Goal: Task Accomplishment & Management: Manage account settings

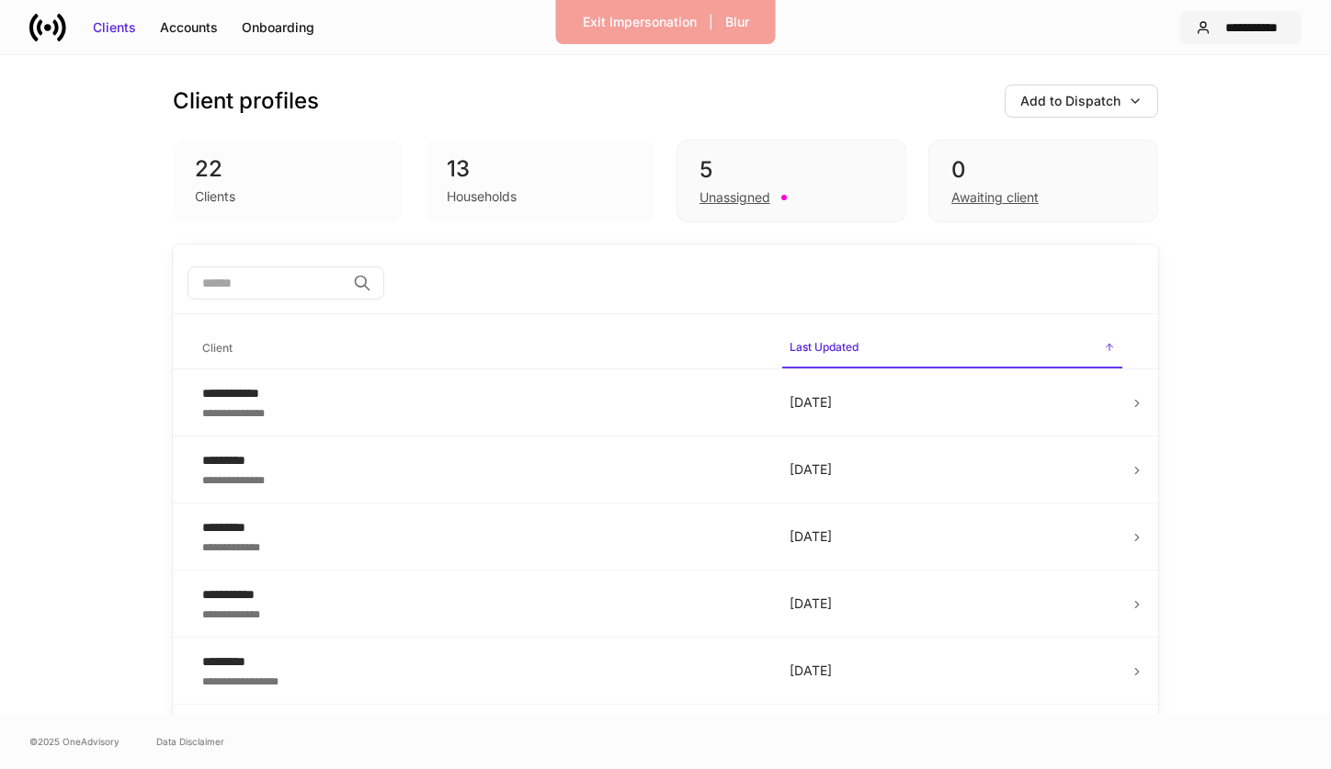
click at [1265, 20] on div "**********" at bounding box center [1252, 27] width 68 height 18
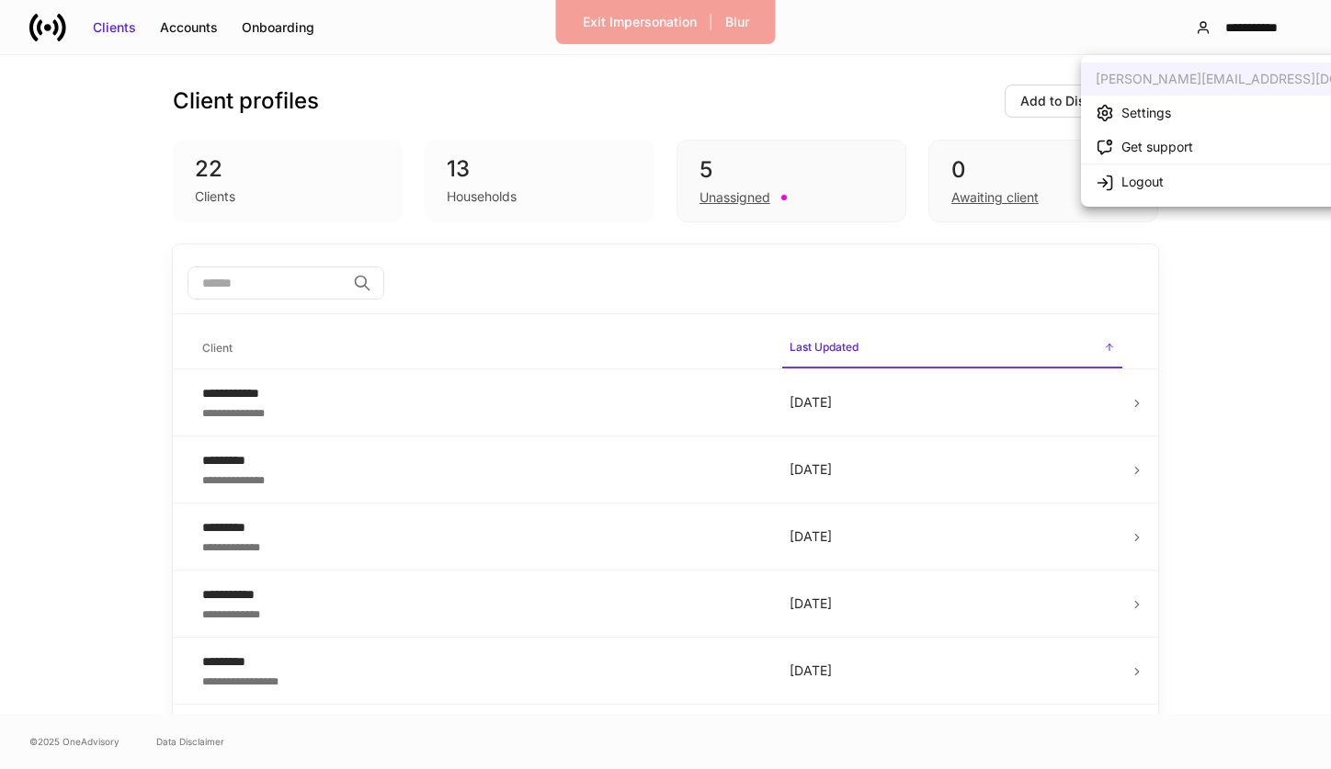
click at [1155, 118] on div "Settings" at bounding box center [1146, 113] width 50 height 18
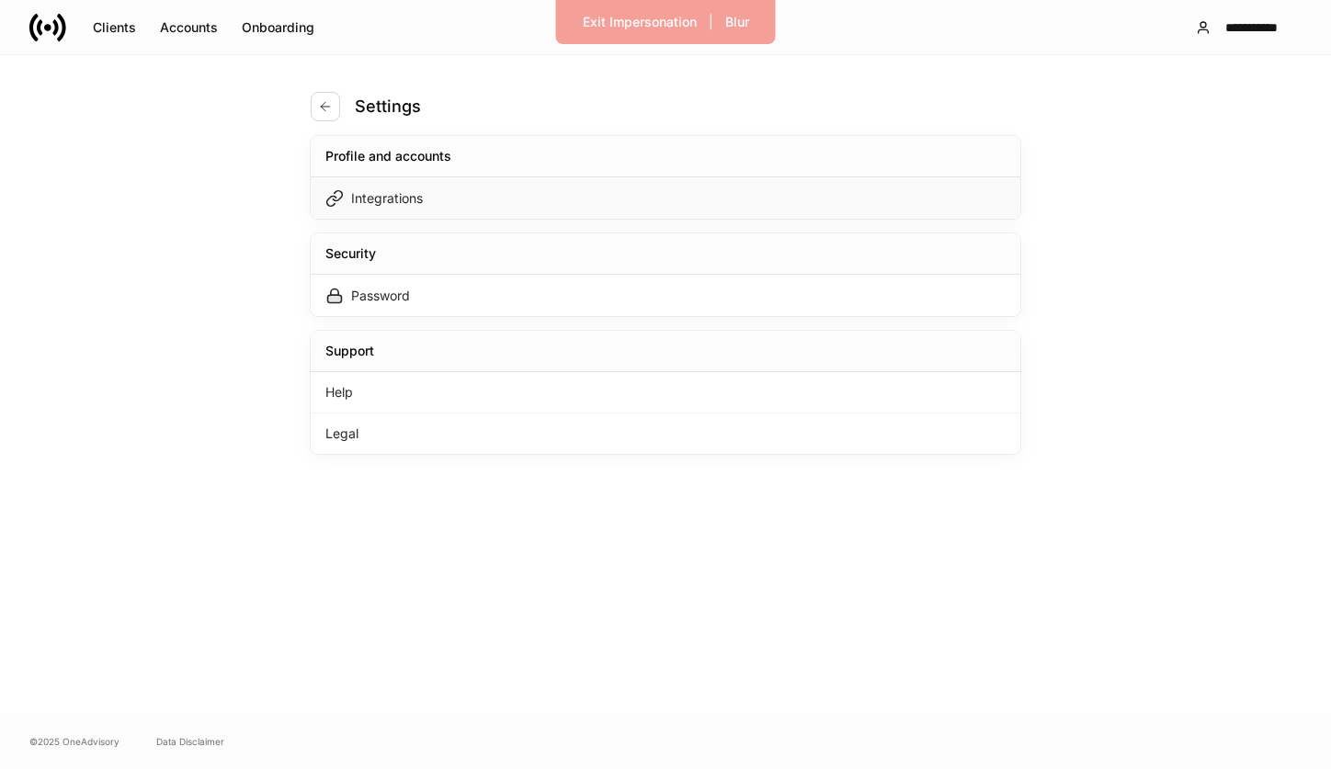
click at [687, 196] on div "Integrations" at bounding box center [665, 197] width 709 height 41
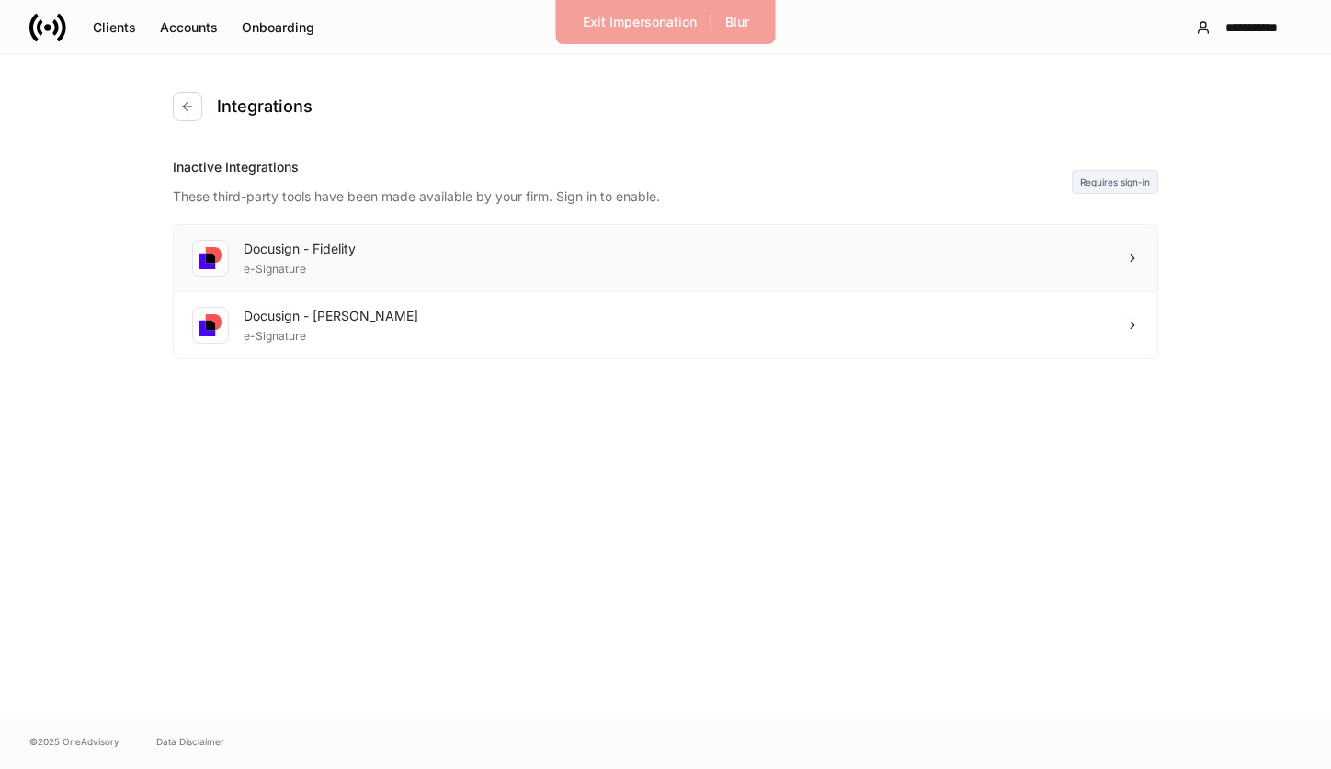
click at [932, 264] on div "Docusign - Fidelity e-Signature" at bounding box center [665, 258] width 983 height 67
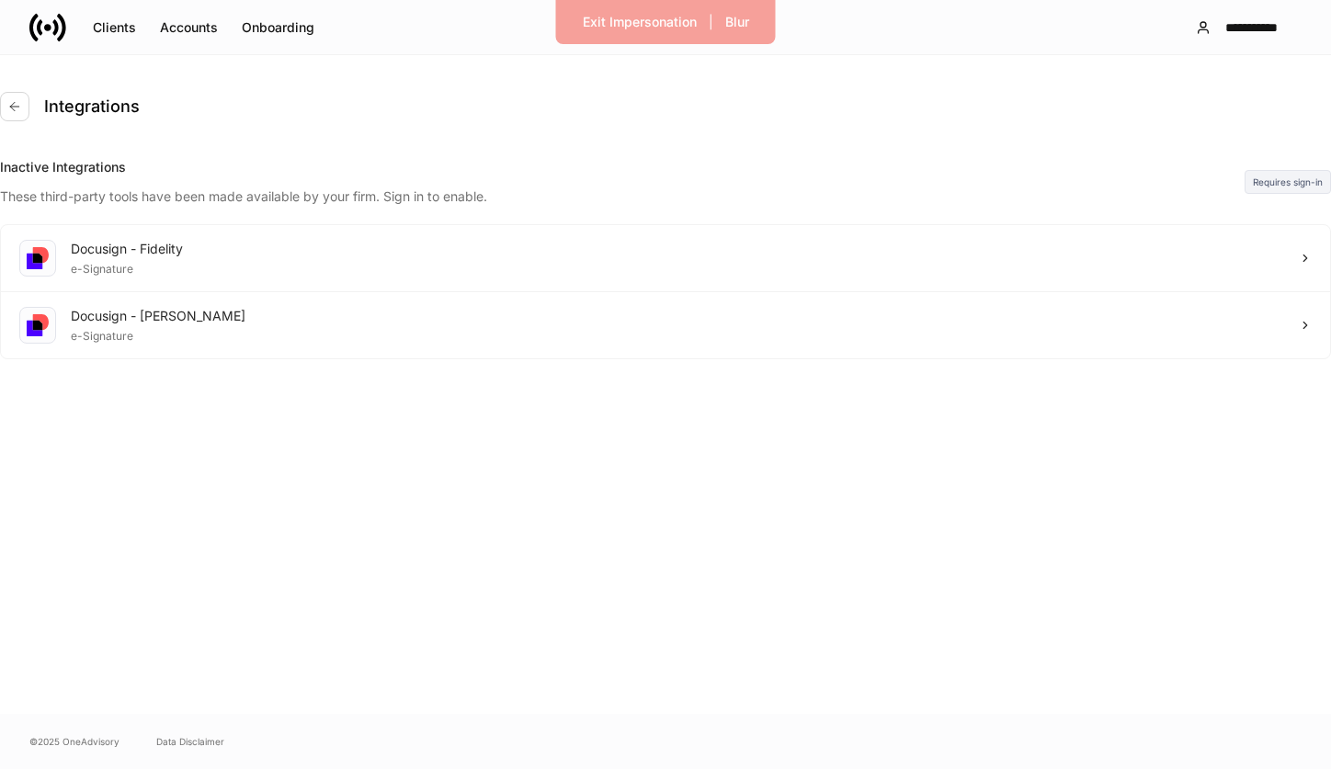
click at [748, 768] on div at bounding box center [665, 769] width 1331 height 0
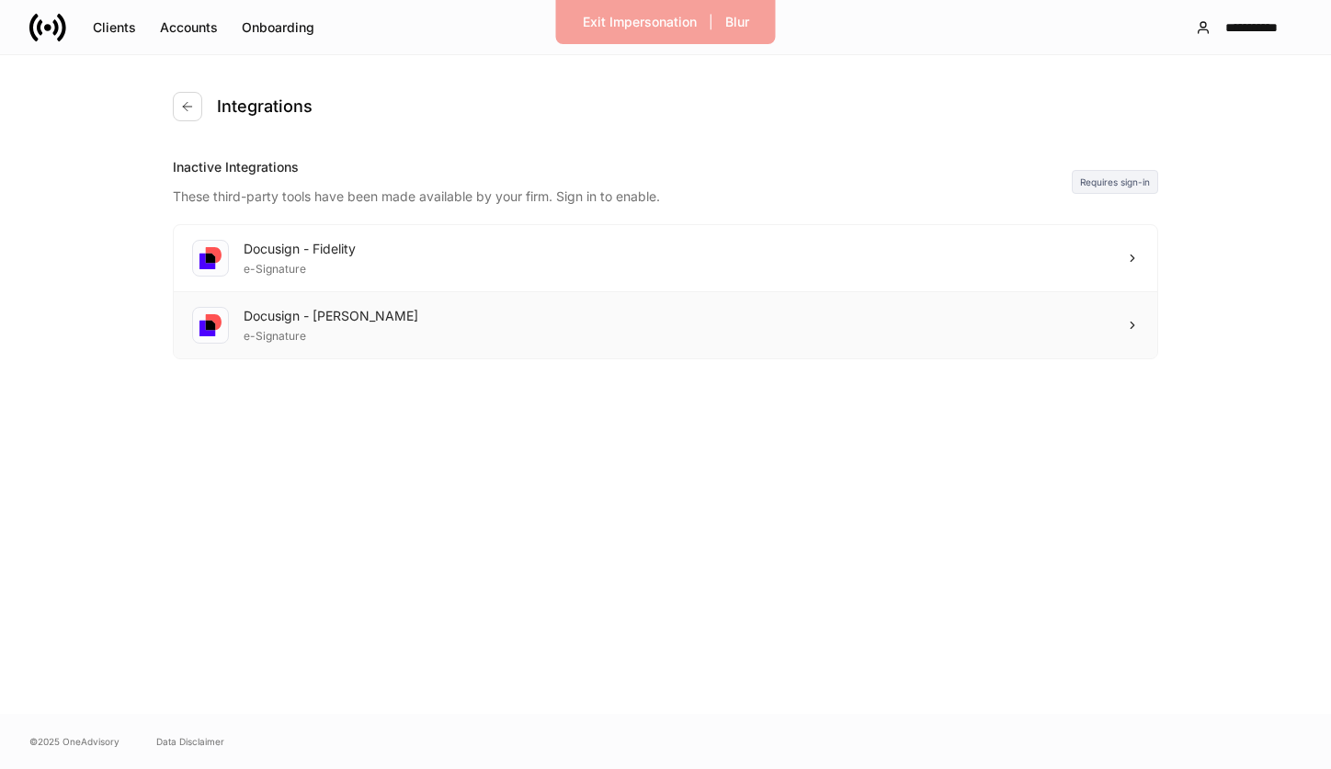
click at [729, 324] on div "Docusign - Schwab e-Signature" at bounding box center [665, 325] width 983 height 66
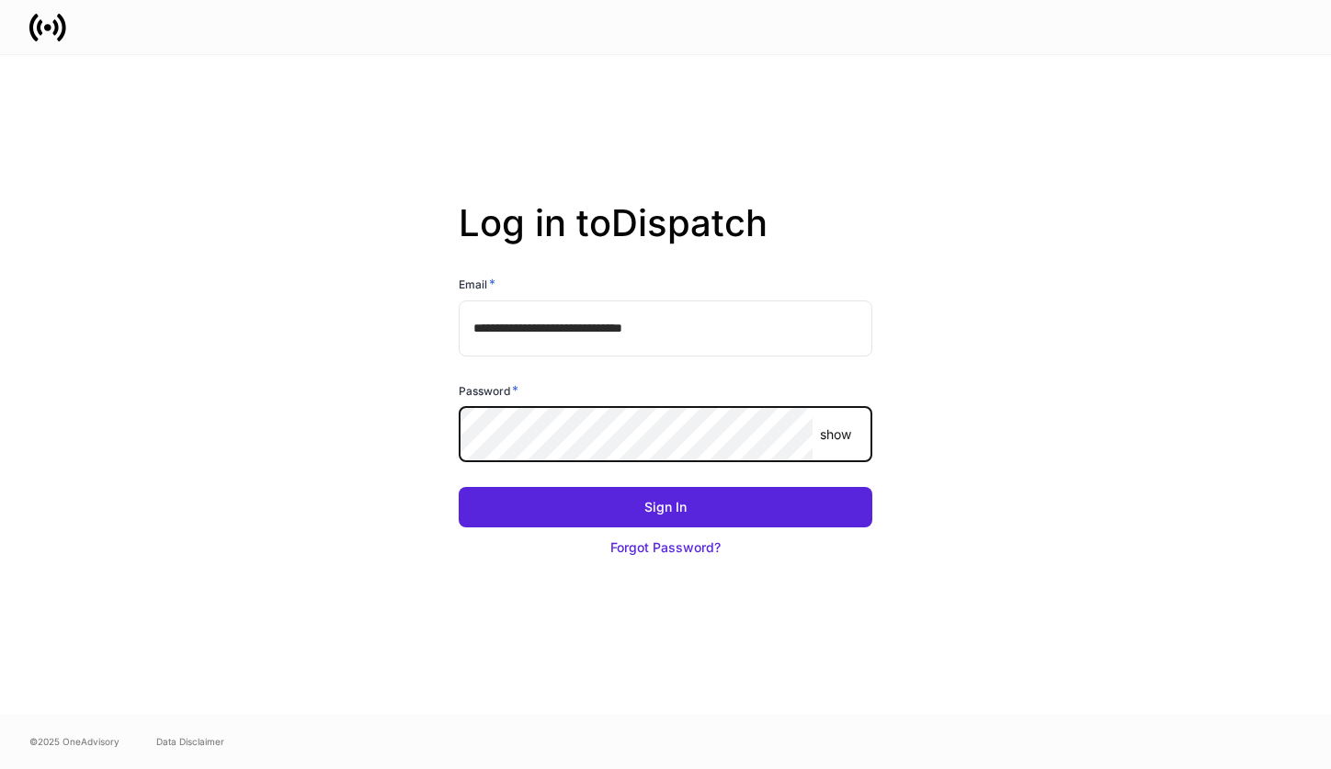
click at [459, 487] on button "Sign In" at bounding box center [666, 507] width 414 height 40
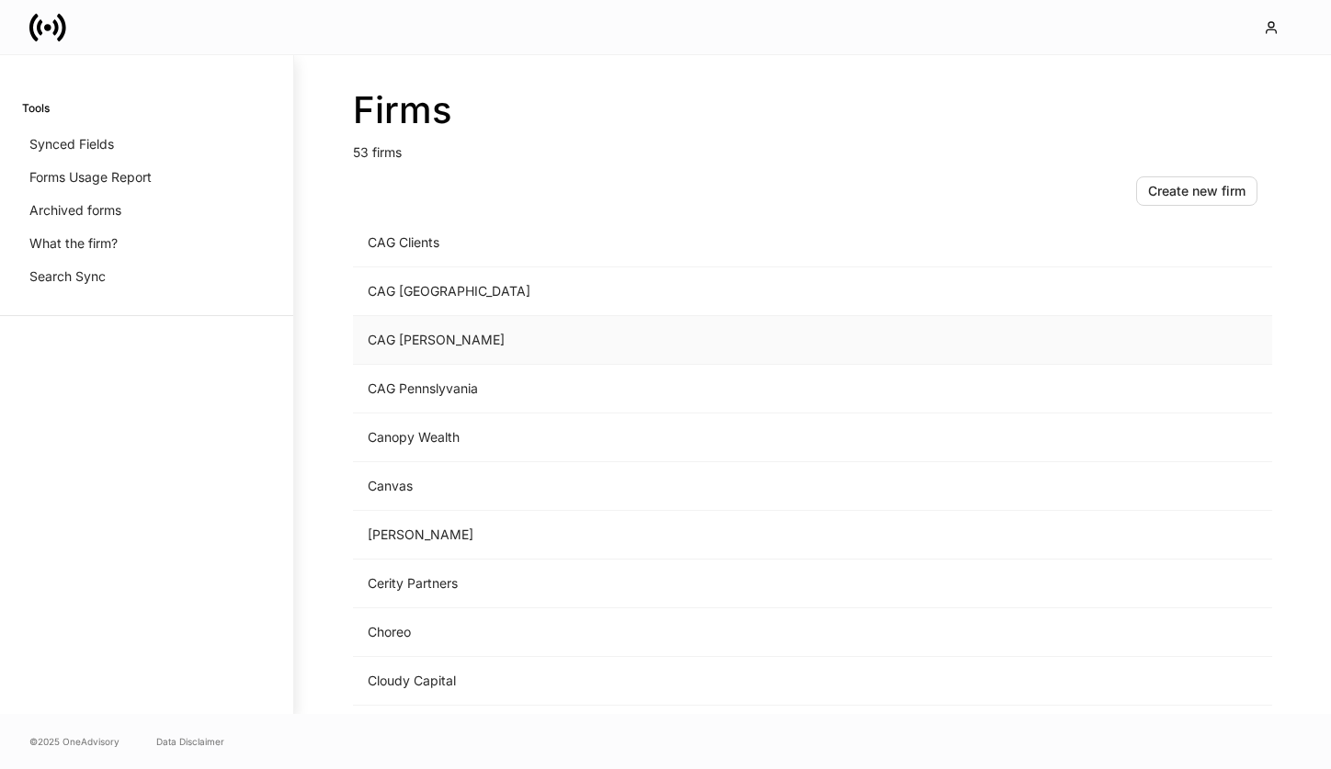
scroll to position [342, 0]
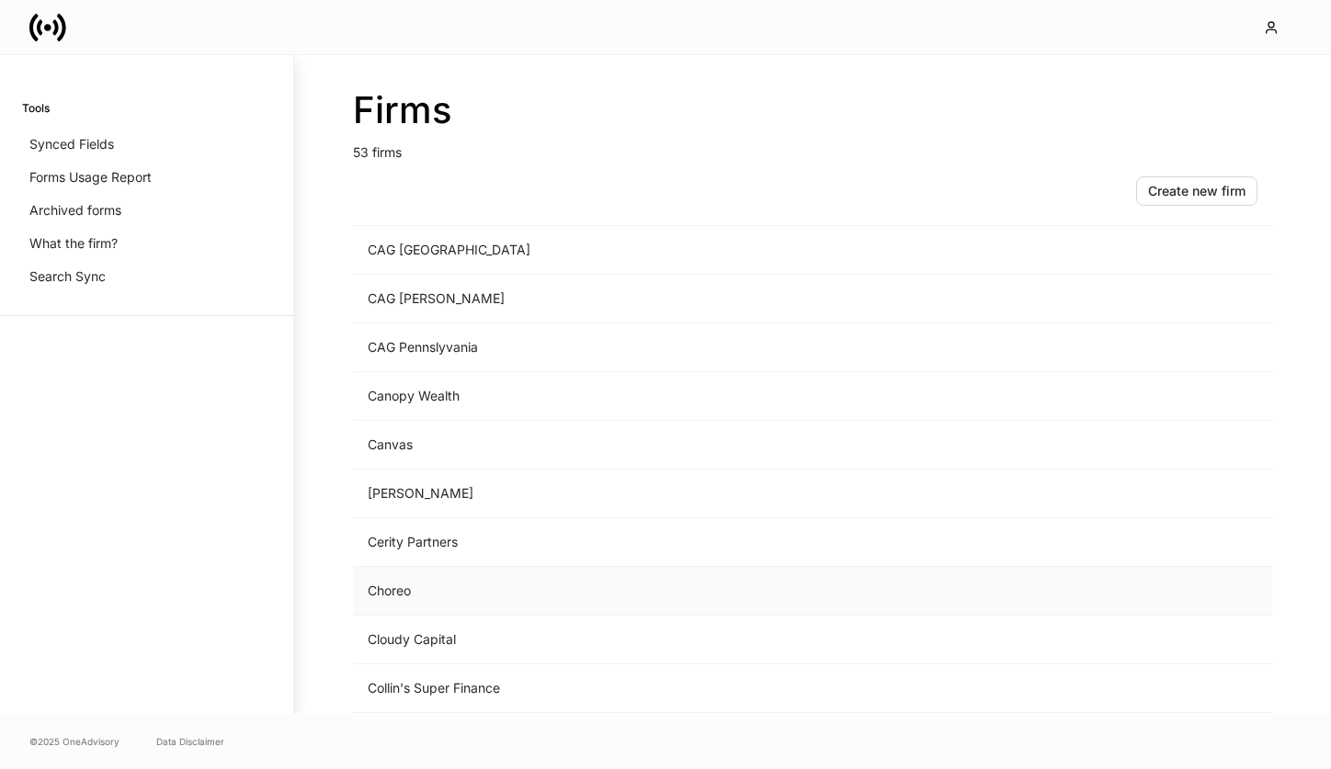
click at [425, 592] on td "Choreo" at bounding box center [660, 591] width 614 height 49
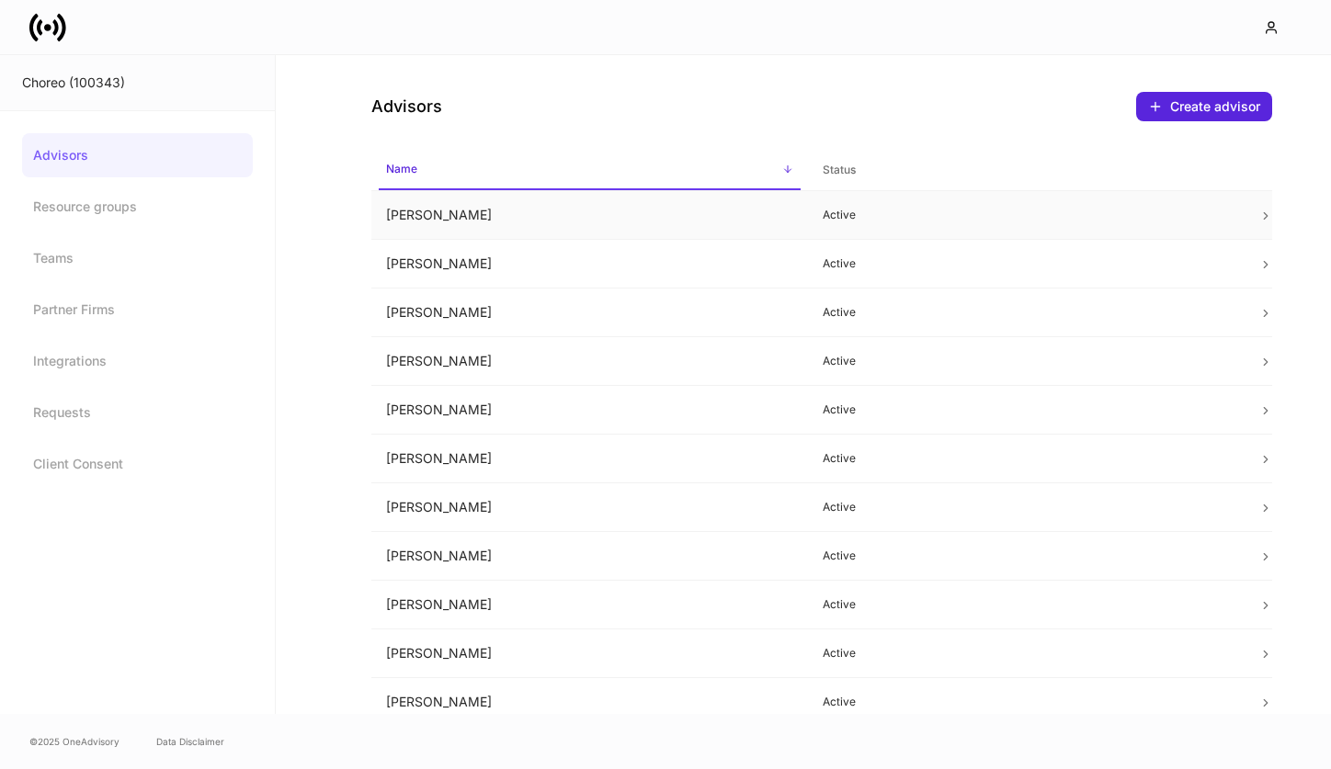
click at [935, 218] on p "Active" at bounding box center [1025, 215] width 407 height 15
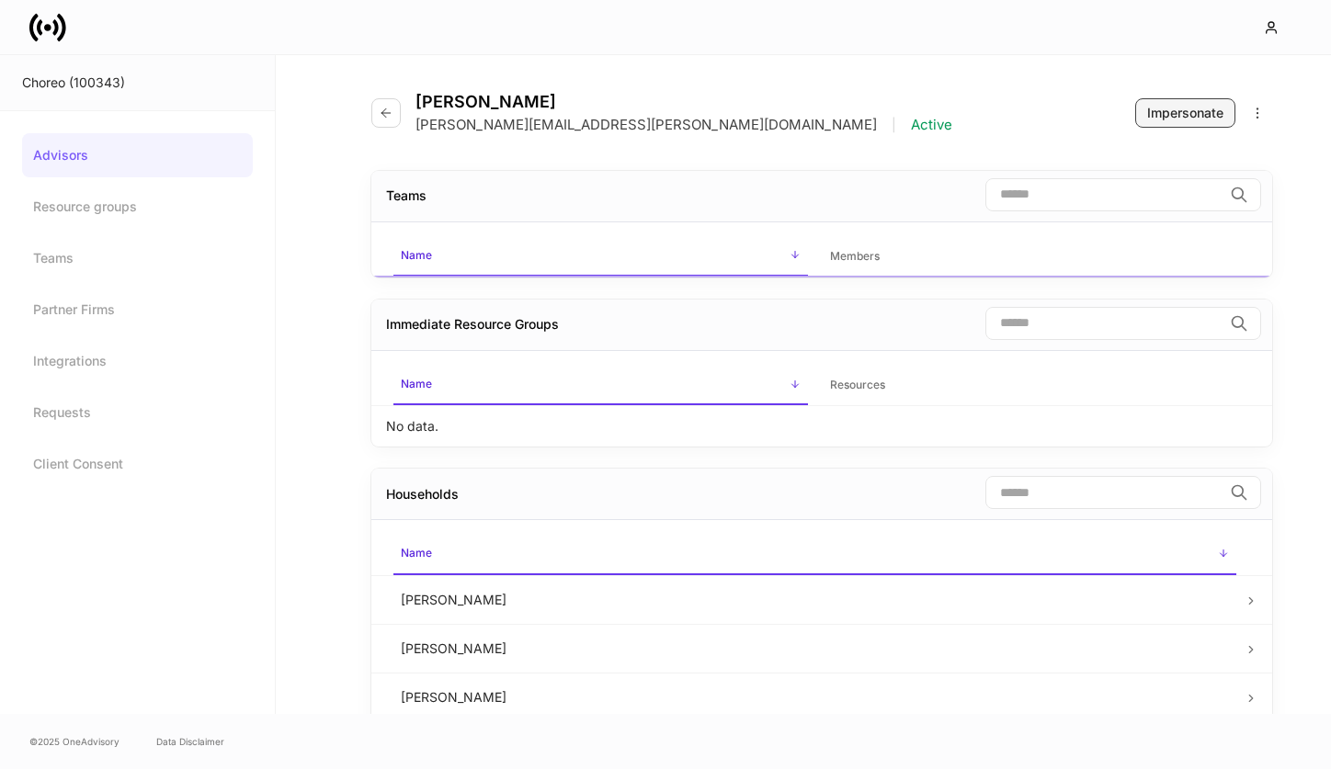
click at [1212, 102] on button "Impersonate" at bounding box center [1185, 112] width 100 height 29
